Goal: Check status: Check status

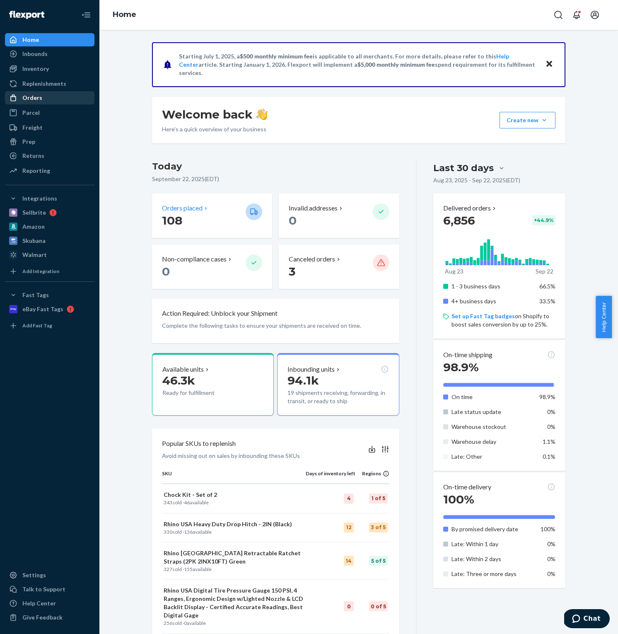
click at [41, 104] on link "Orders" at bounding box center [49, 97] width 89 height 13
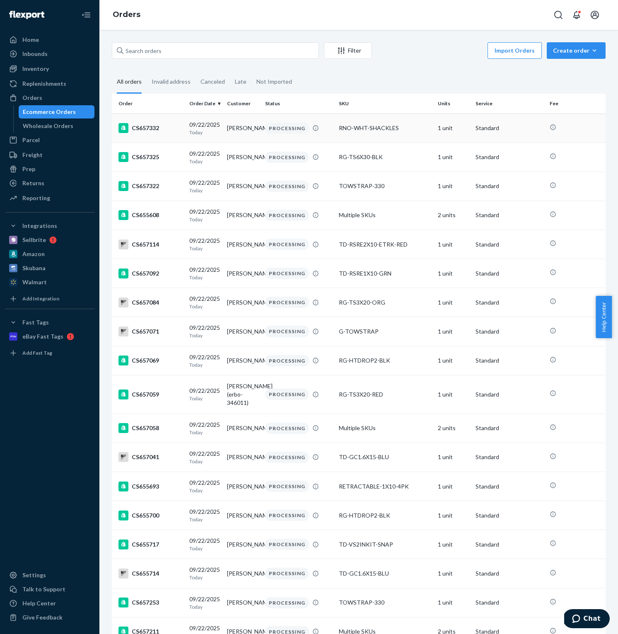
click at [246, 125] on td "[PERSON_NAME]" at bounding box center [243, 127] width 38 height 29
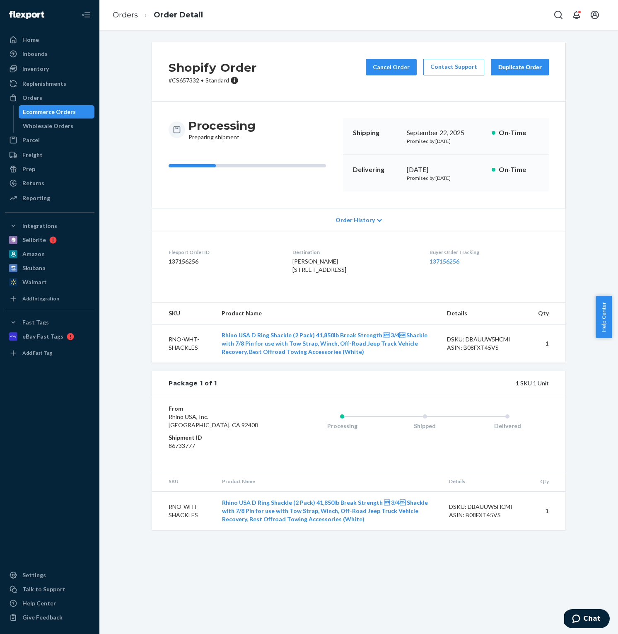
click at [332, 266] on span "[PERSON_NAME] [STREET_ADDRESS]" at bounding box center [319, 265] width 54 height 15
click at [359, 219] on span "Order History" at bounding box center [354, 220] width 39 height 8
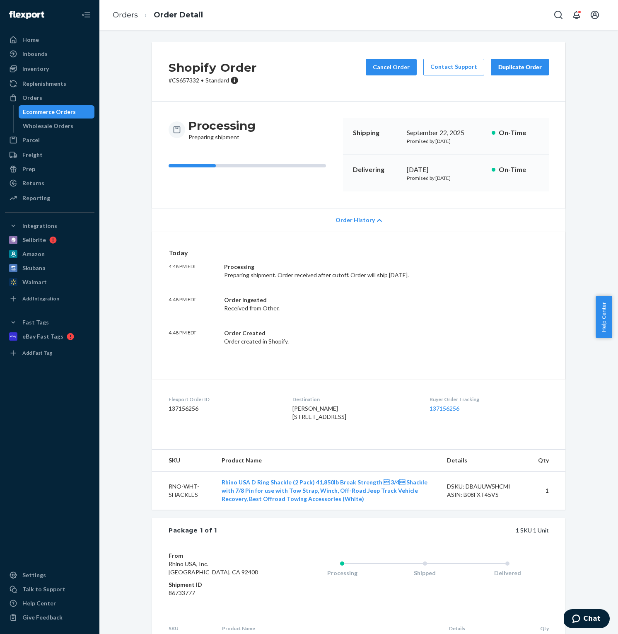
click at [359, 219] on span "Order History" at bounding box center [354, 220] width 39 height 8
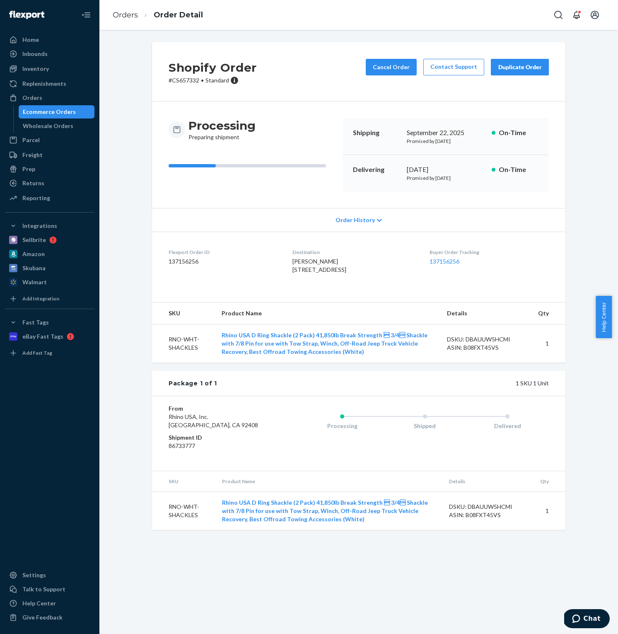
click at [320, 198] on div "Processing Preparing shipment Shipping [DATE] Promised by [DATE] On-Time Delive…" at bounding box center [358, 154] width 413 height 106
click at [250, 274] on div "Flexport Order ID 137156256" at bounding box center [224, 262] width 111 height 29
